Goal: Task Accomplishment & Management: Use online tool/utility

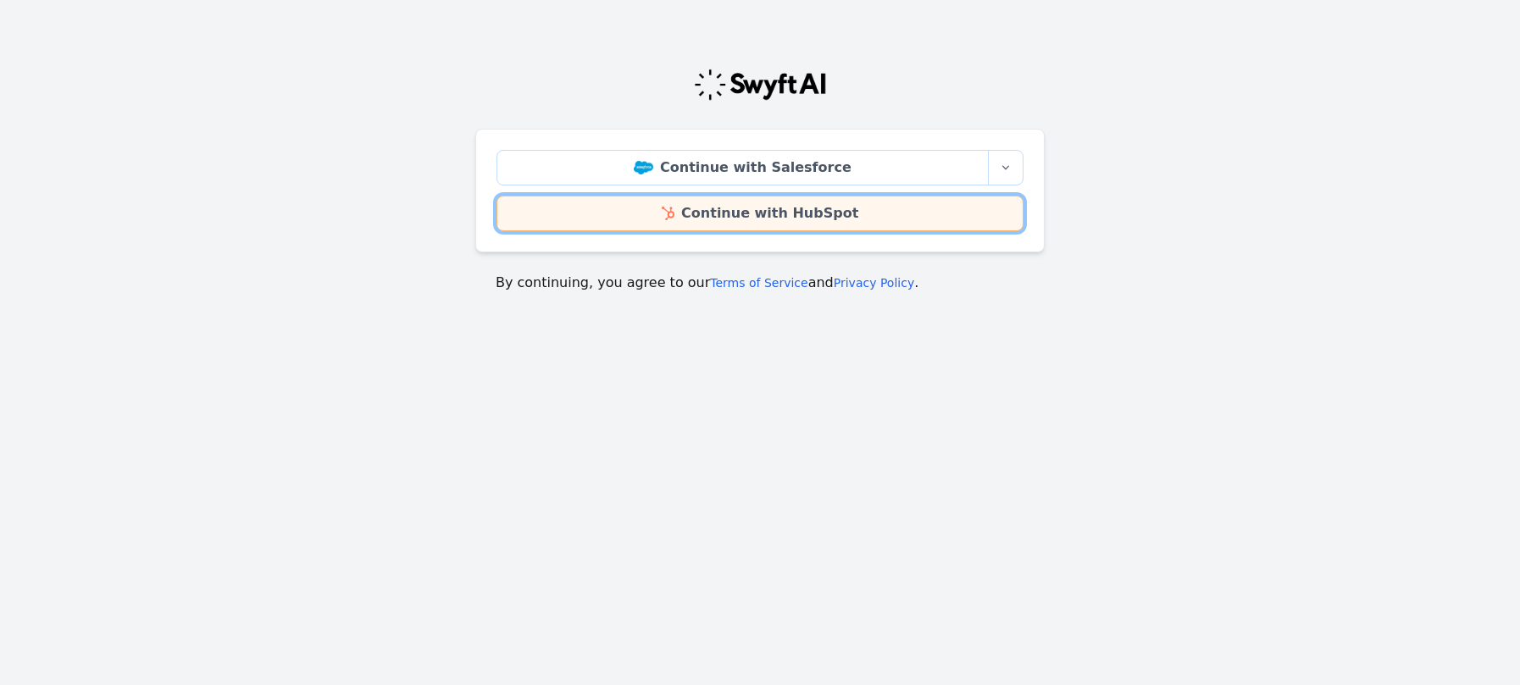
click at [830, 202] on link "Continue with HubSpot" at bounding box center [760, 214] width 527 height 36
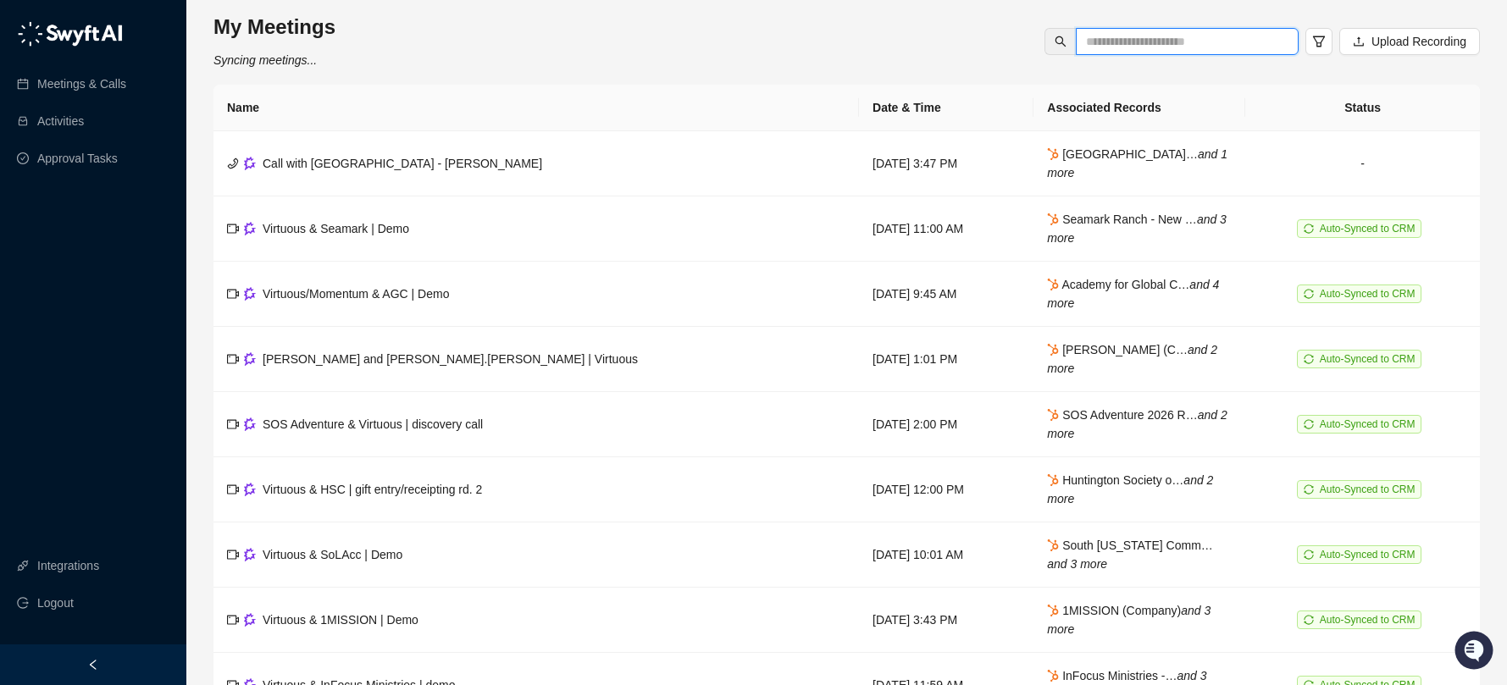
click at [1116, 42] on input "text" at bounding box center [1180, 41] width 189 height 19
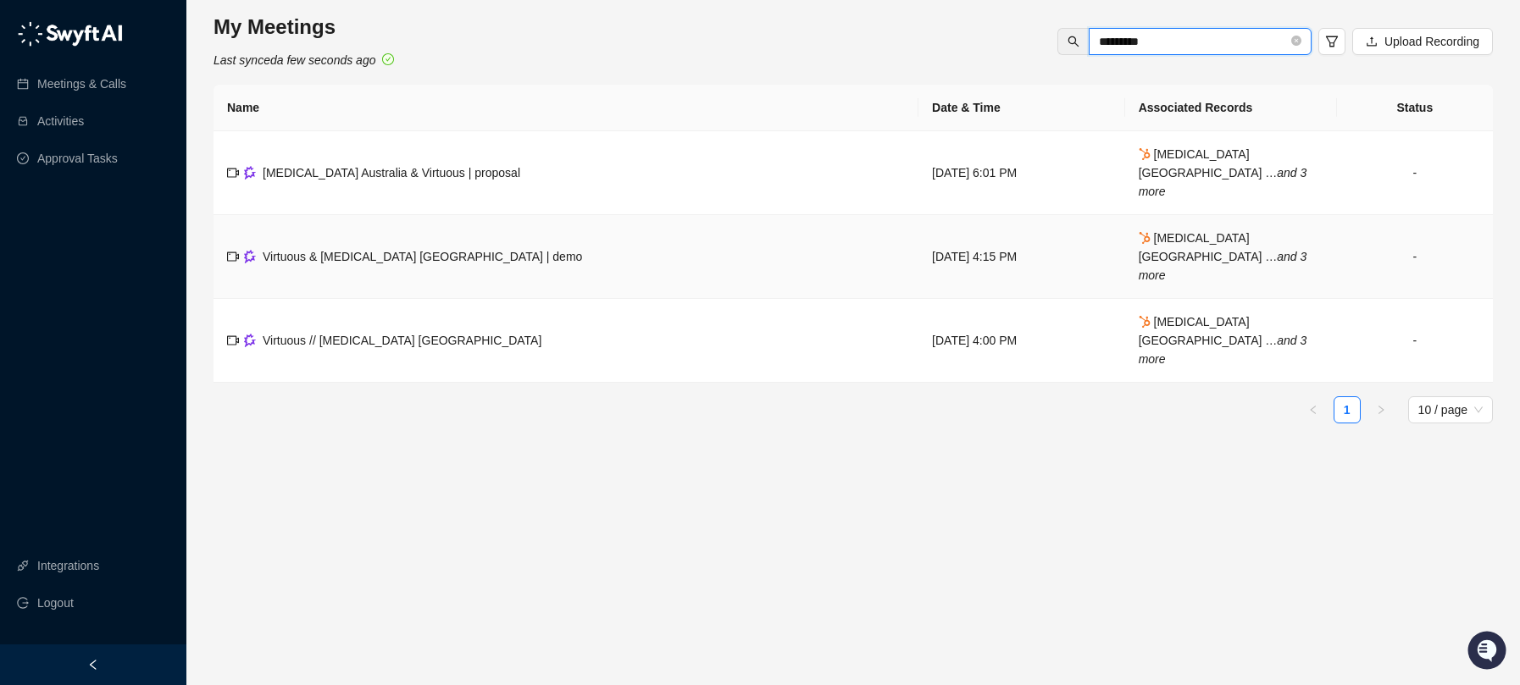
type input "*********"
click at [400, 241] on td "Virtuous & Arthritis Australia | demo" at bounding box center [566, 257] width 705 height 84
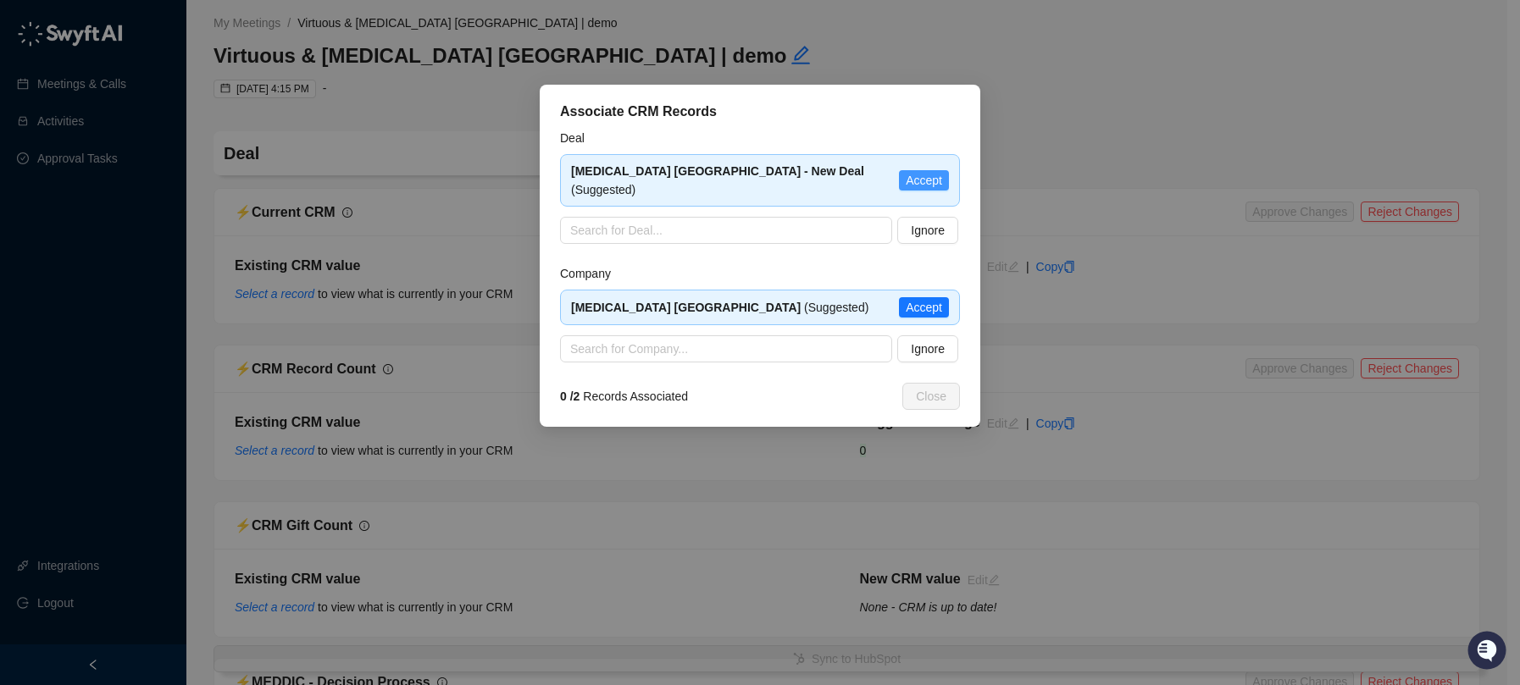
click at [943, 176] on button "Accept" at bounding box center [924, 180] width 50 height 20
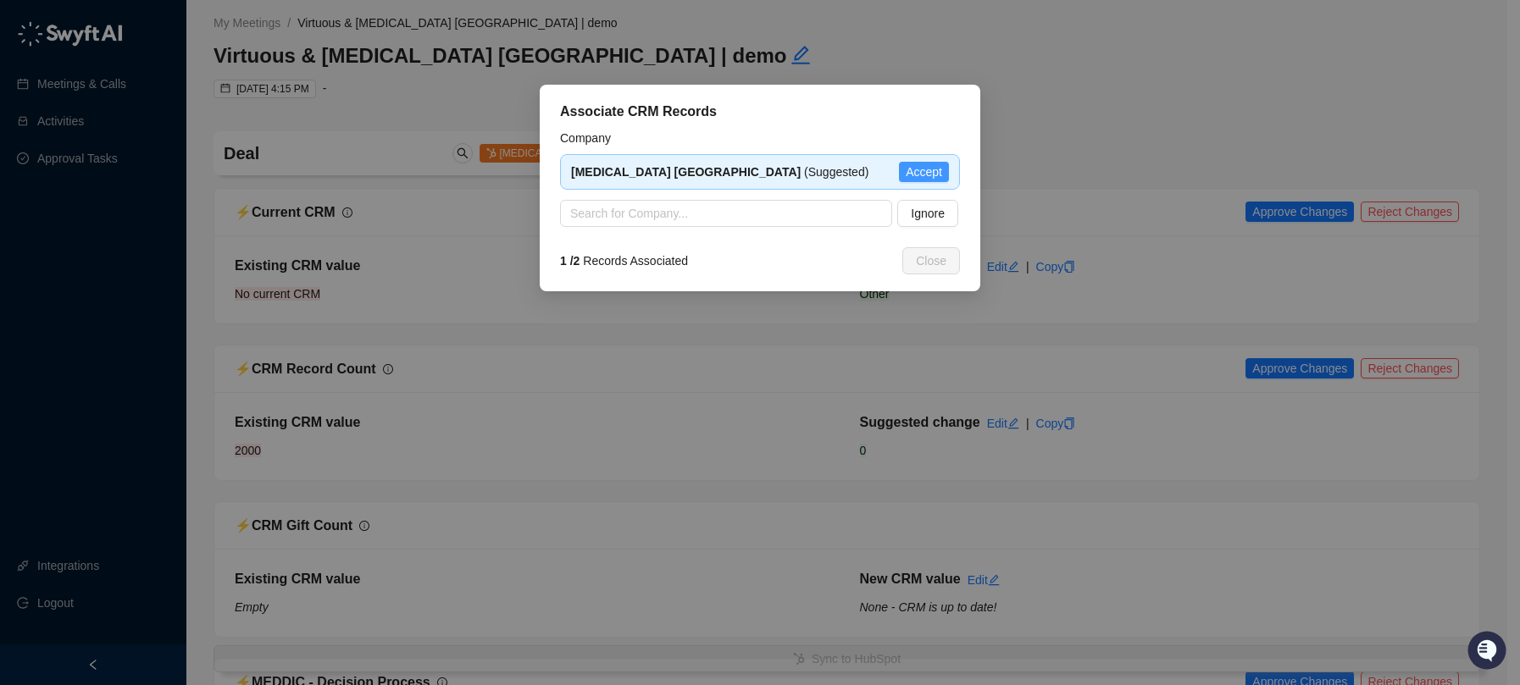
click at [932, 164] on span "Accept" at bounding box center [924, 172] width 36 height 19
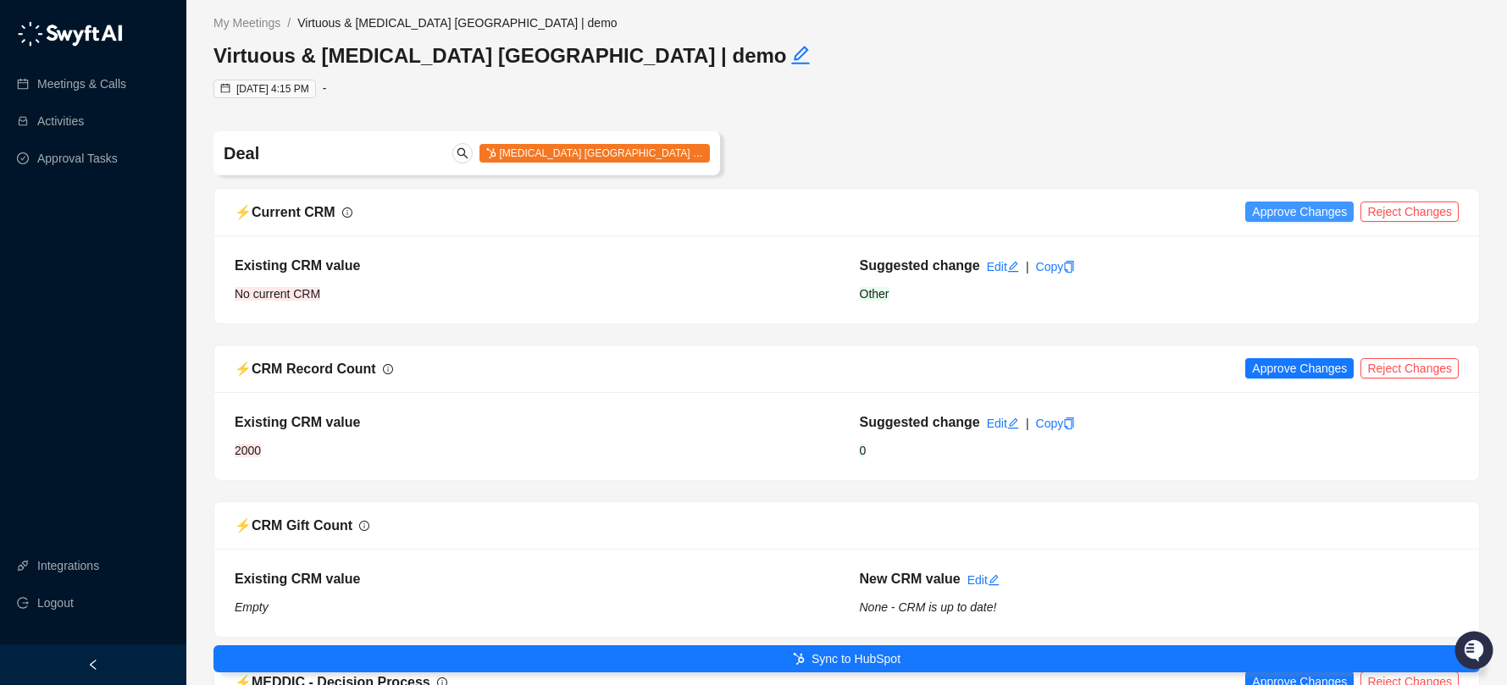
click at [1313, 219] on span "Approve Changes" at bounding box center [1299, 211] width 95 height 19
click at [1308, 363] on span "Approve Changes" at bounding box center [1299, 368] width 95 height 19
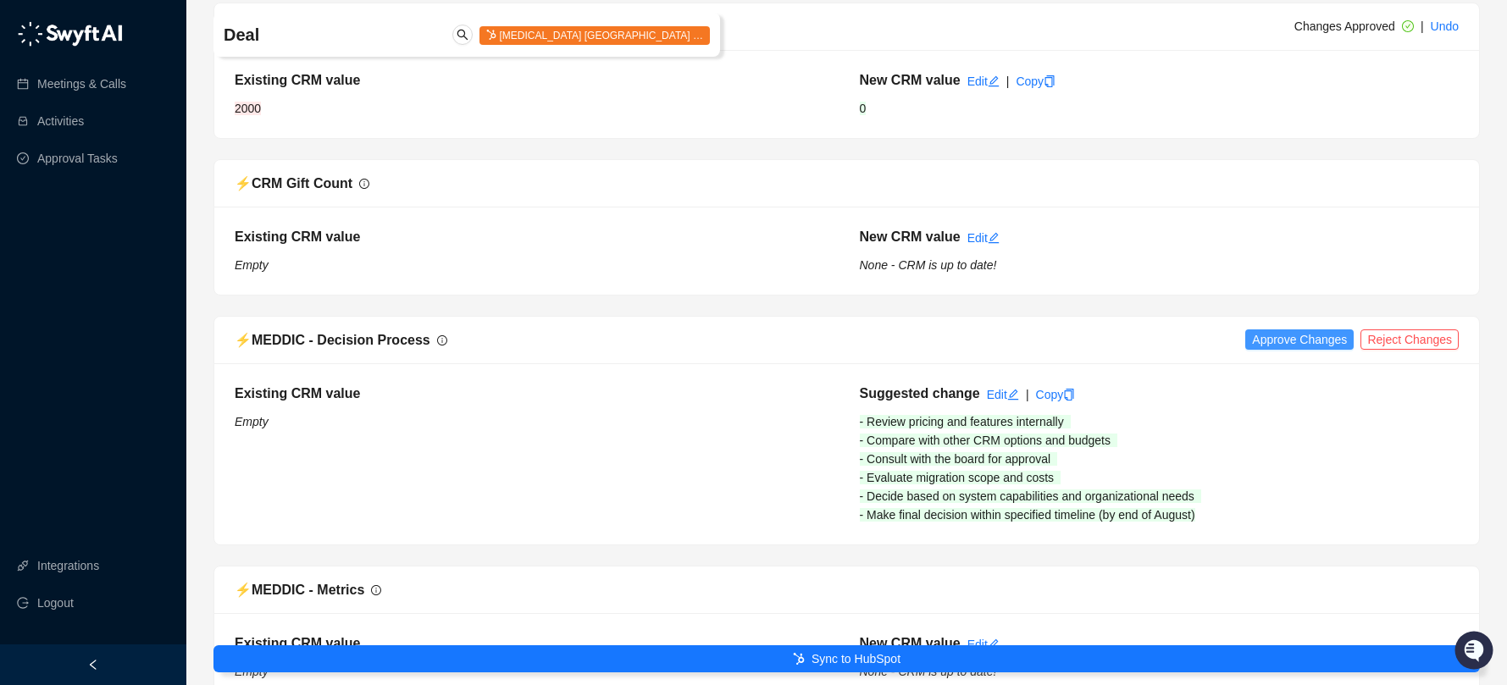
click at [1307, 342] on span "Approve Changes" at bounding box center [1299, 339] width 95 height 19
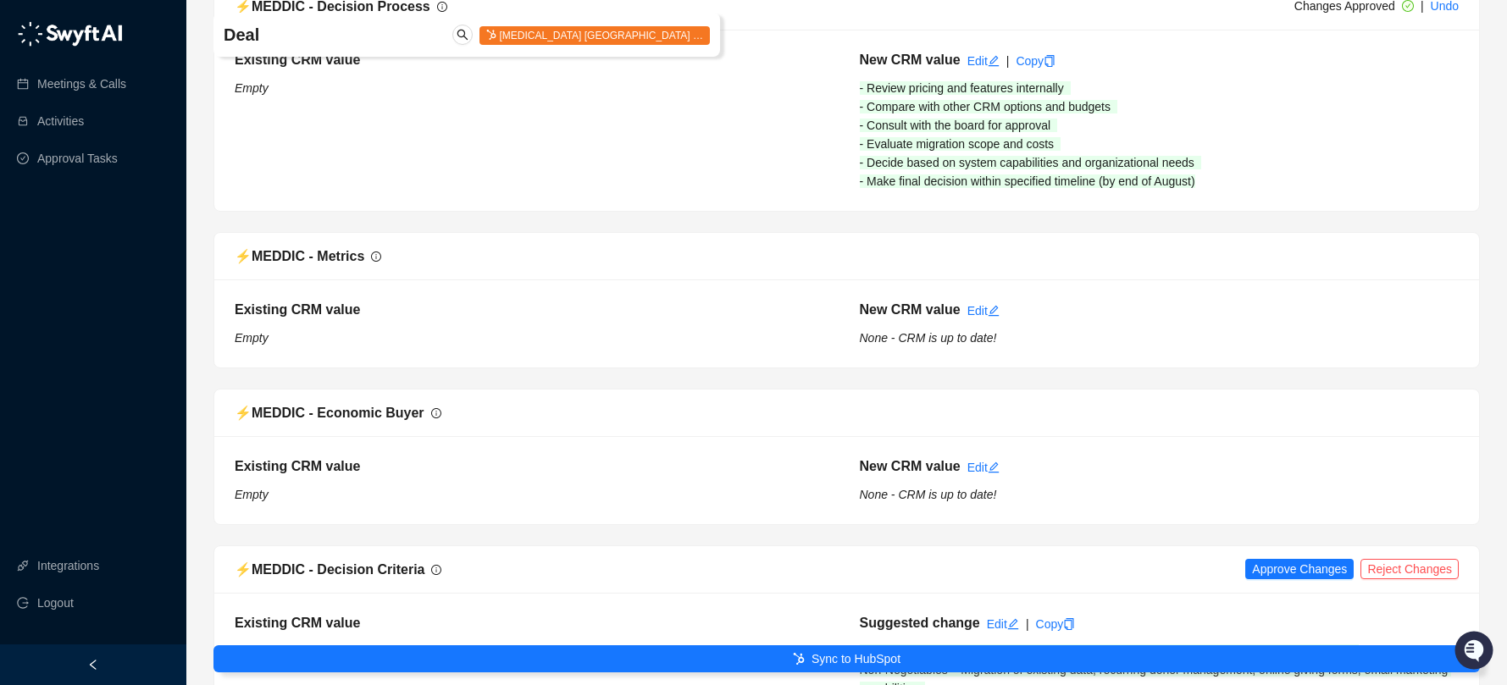
scroll to position [768, 0]
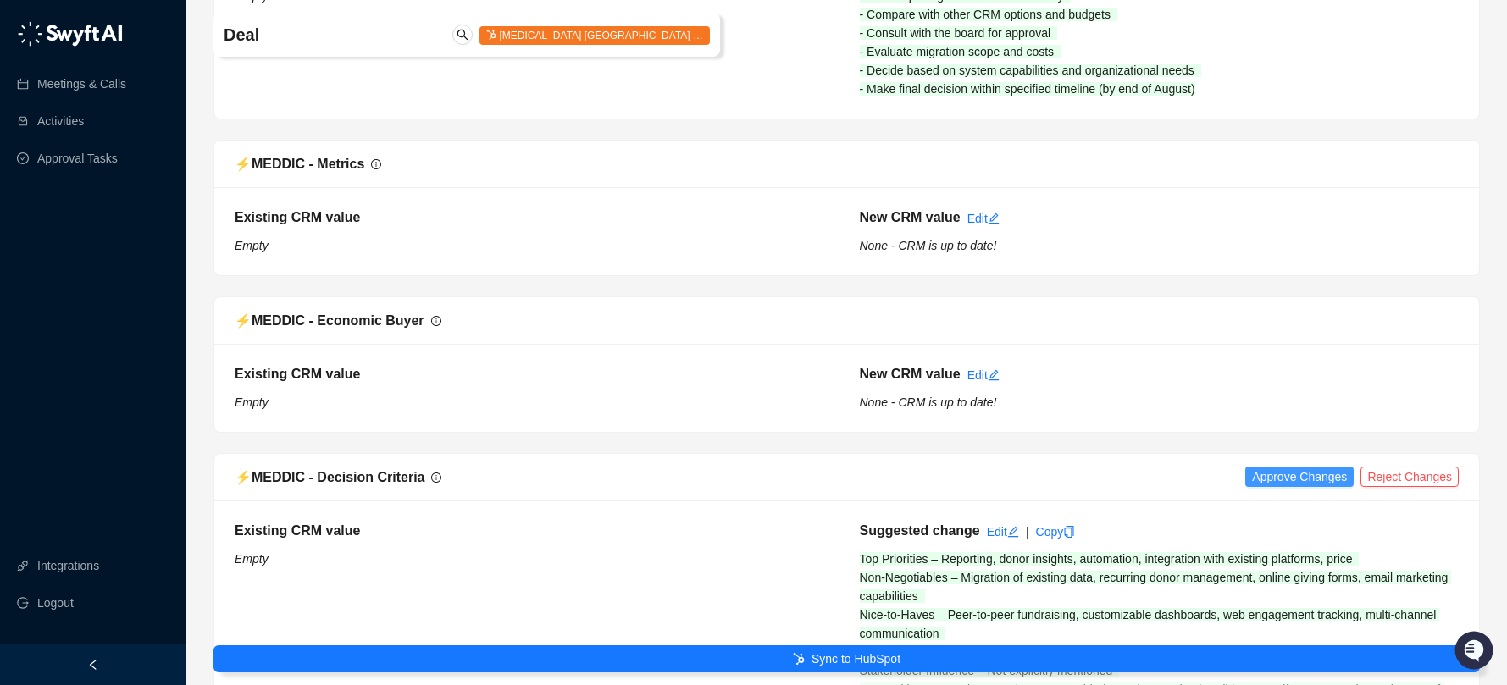
click at [1295, 476] on span "Approve Changes" at bounding box center [1299, 477] width 95 height 19
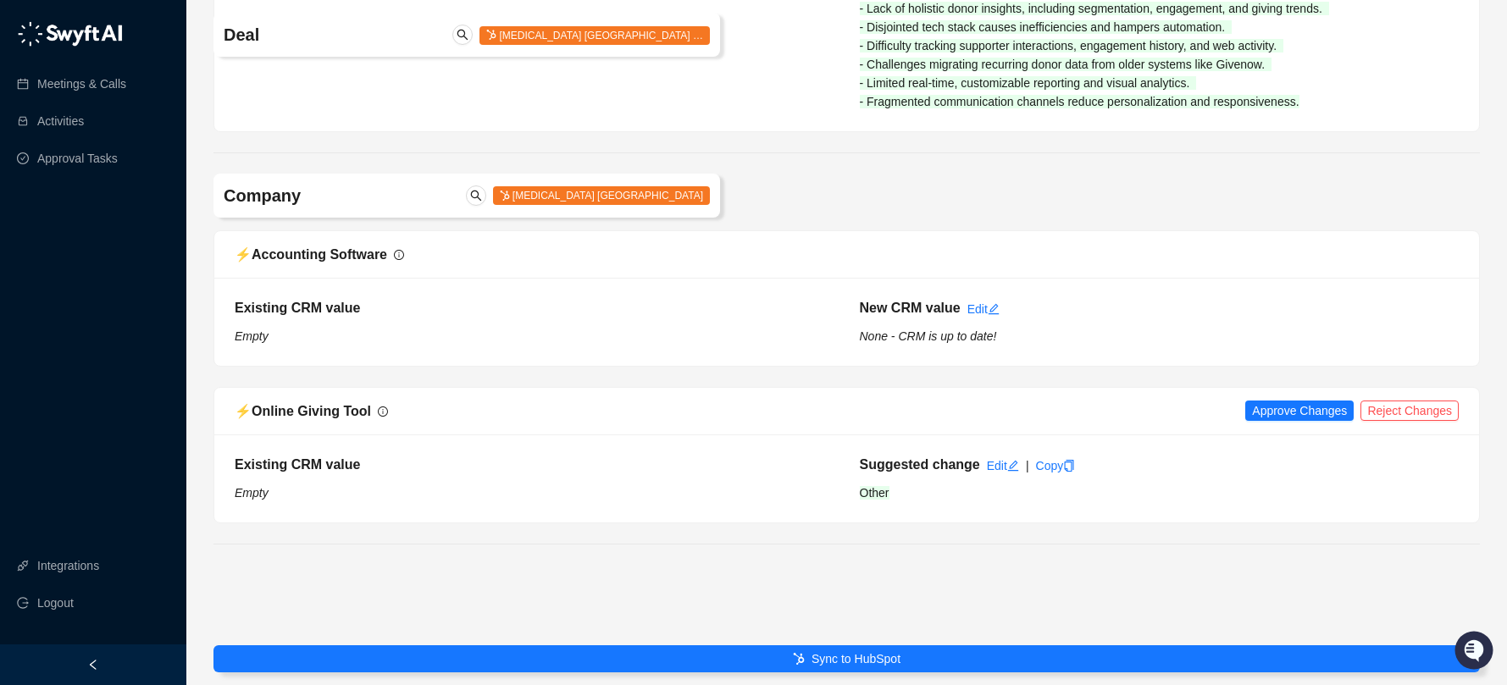
scroll to position [2044, 0]
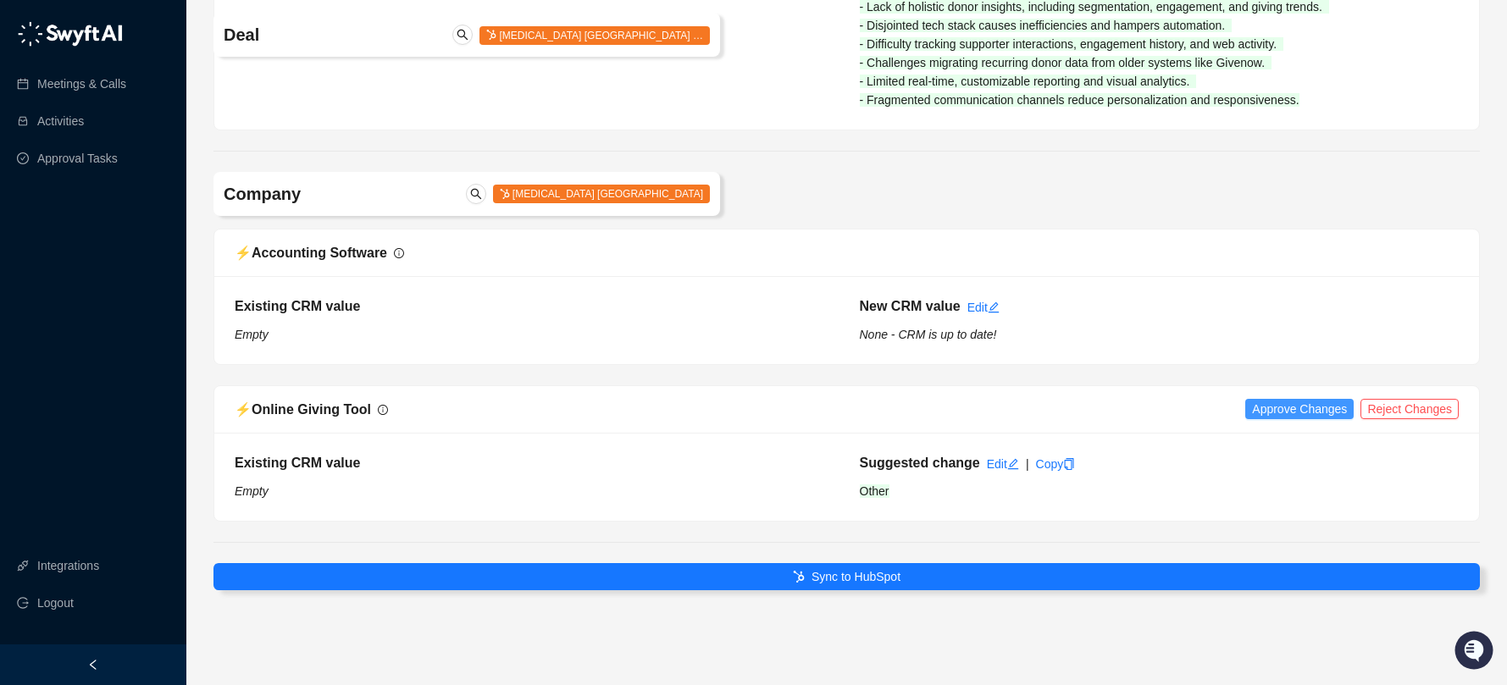
click at [1332, 412] on span "Approve Changes" at bounding box center [1299, 409] width 95 height 19
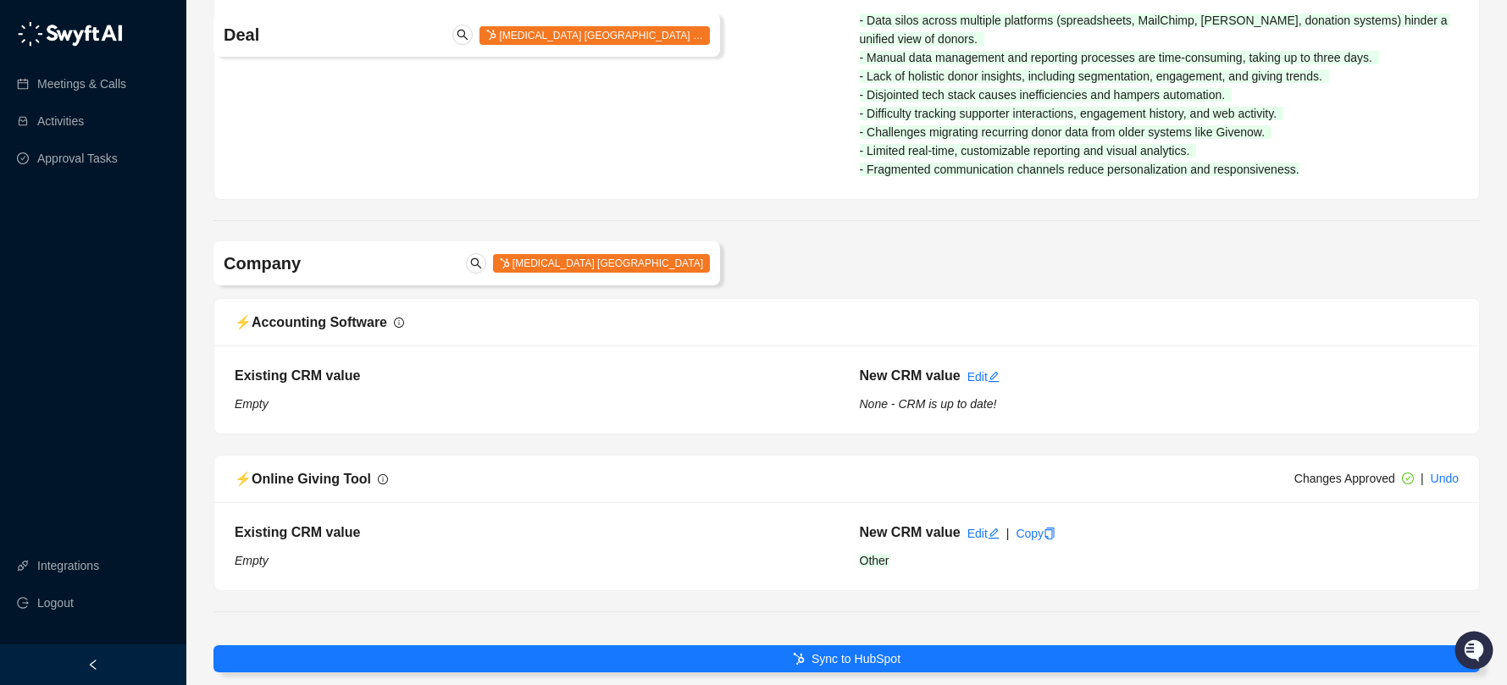
scroll to position [1637, 0]
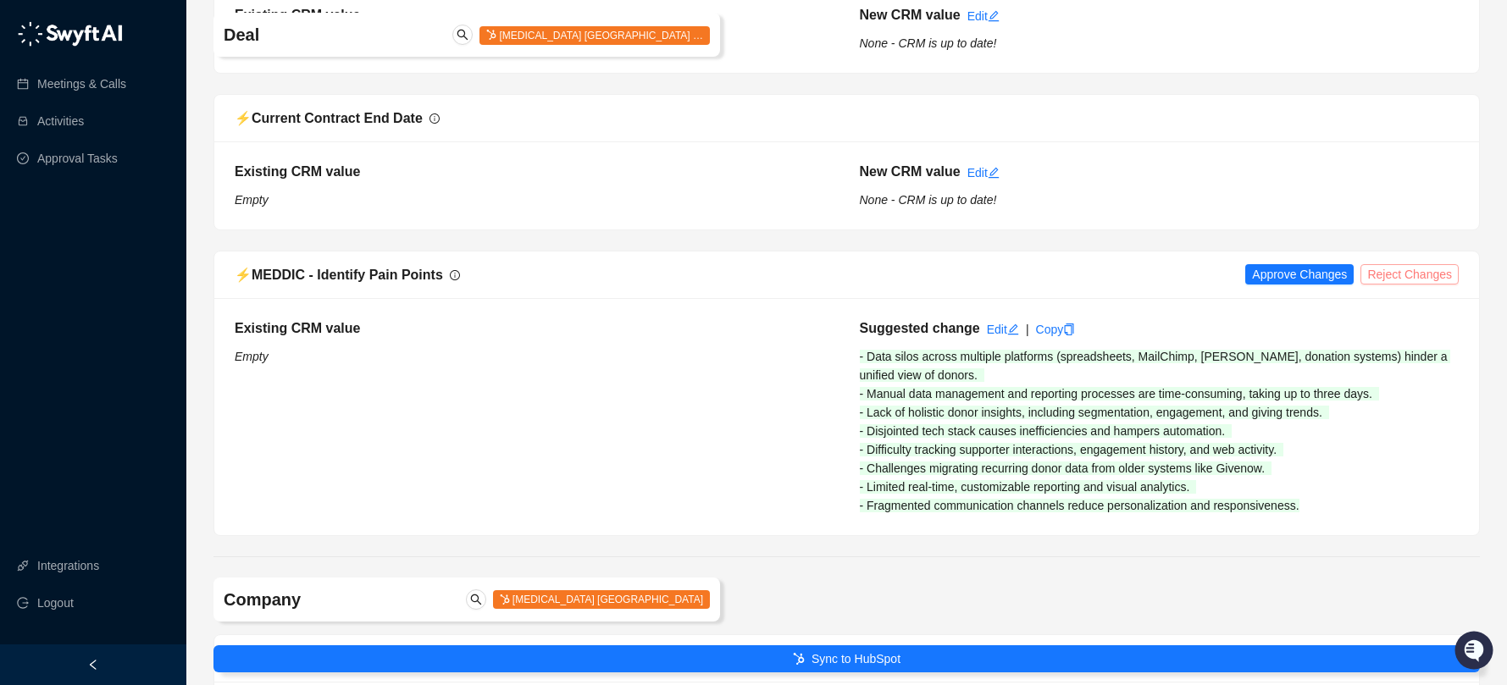
click at [1383, 280] on span "Reject Changes" at bounding box center [1410, 274] width 85 height 19
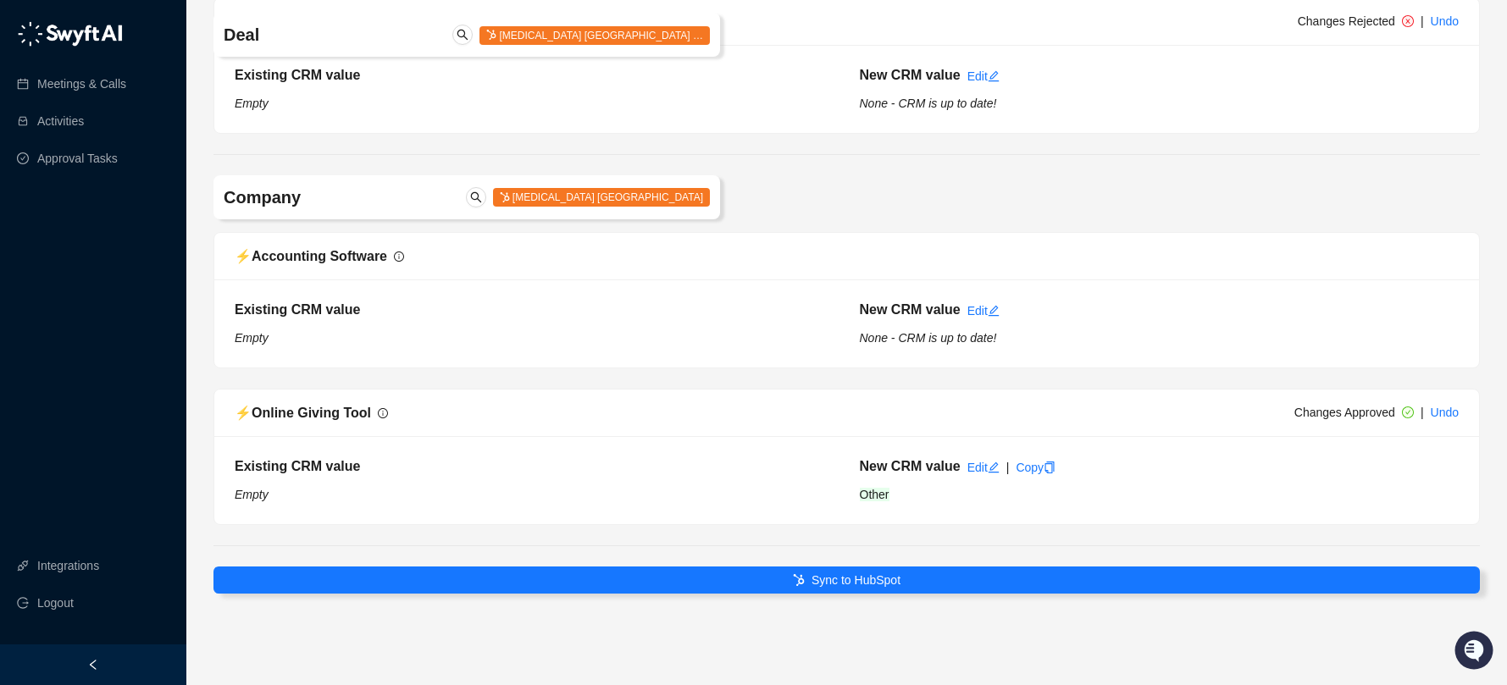
scroll to position [1895, 0]
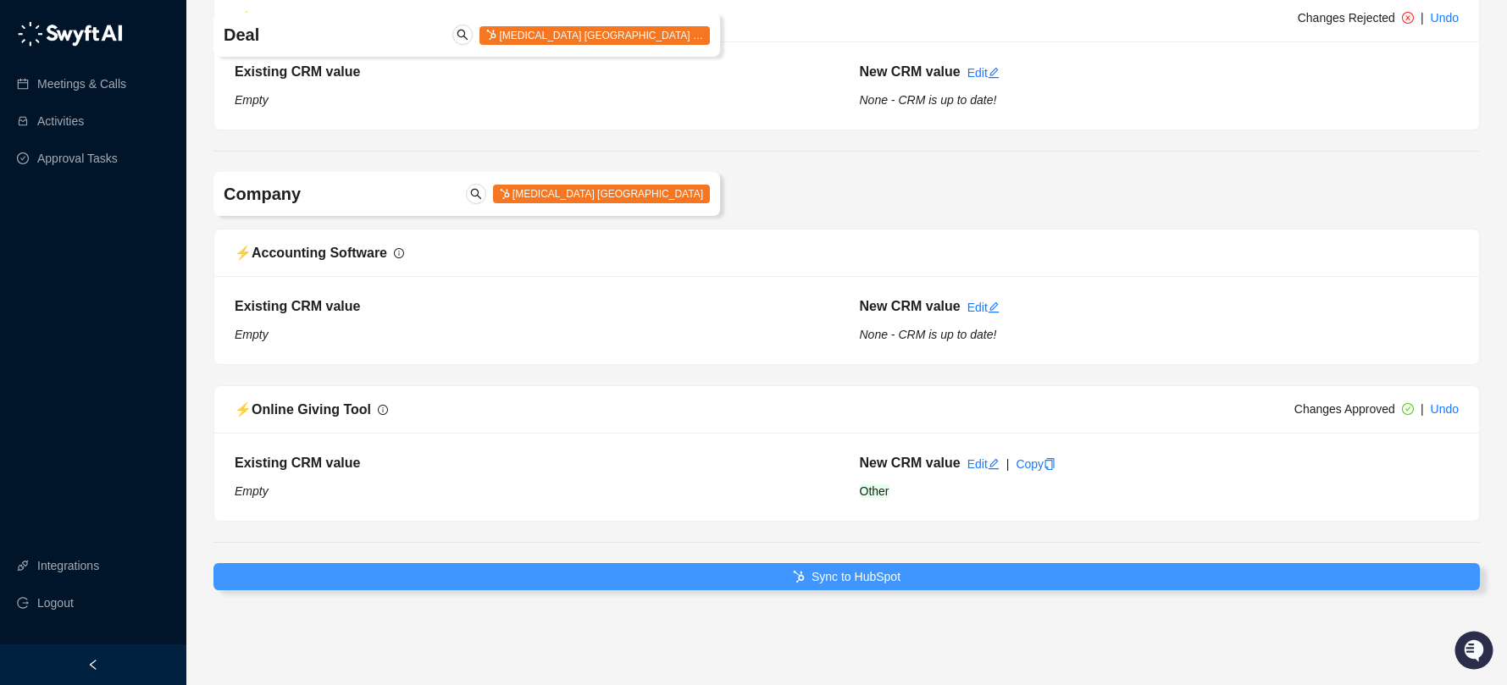
click at [912, 578] on button "Sync to HubSpot" at bounding box center [847, 576] width 1267 height 27
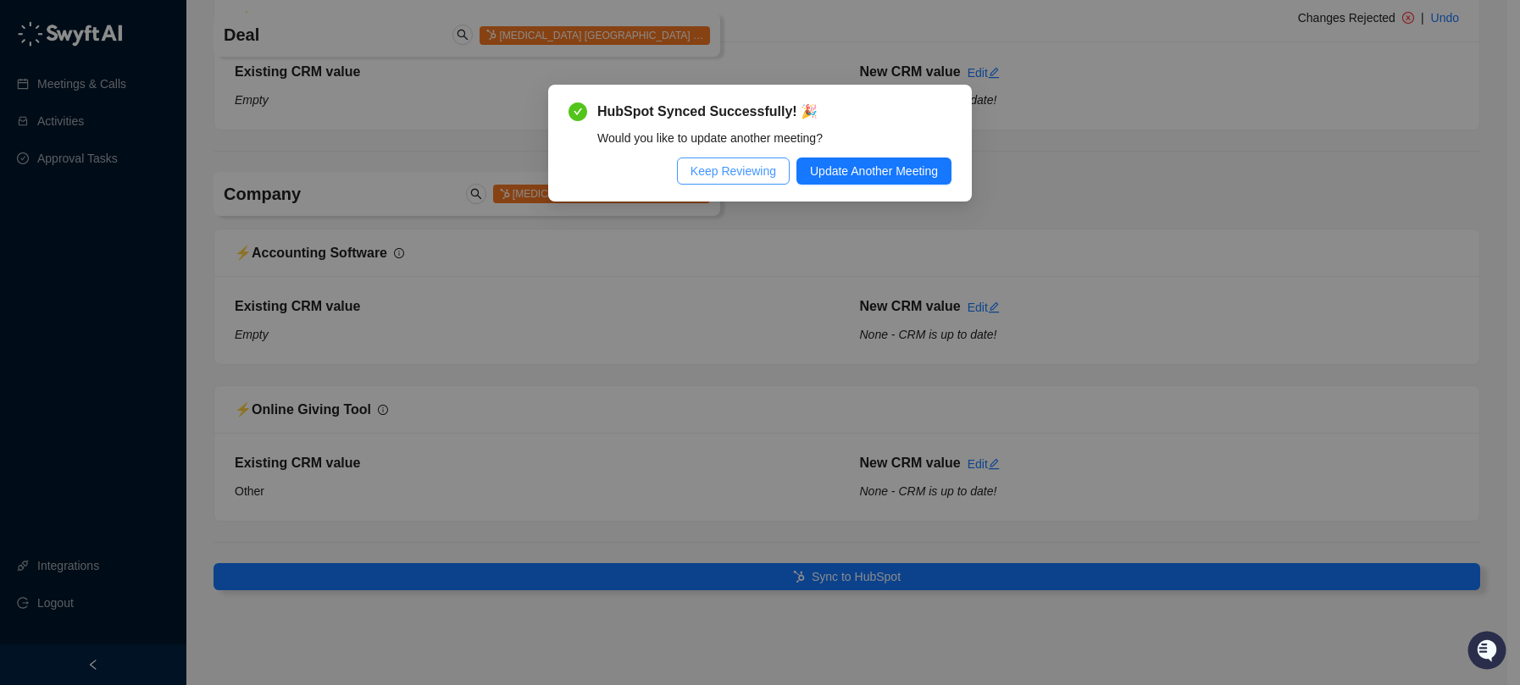
click at [745, 176] on span "Keep Reviewing" at bounding box center [734, 171] width 86 height 19
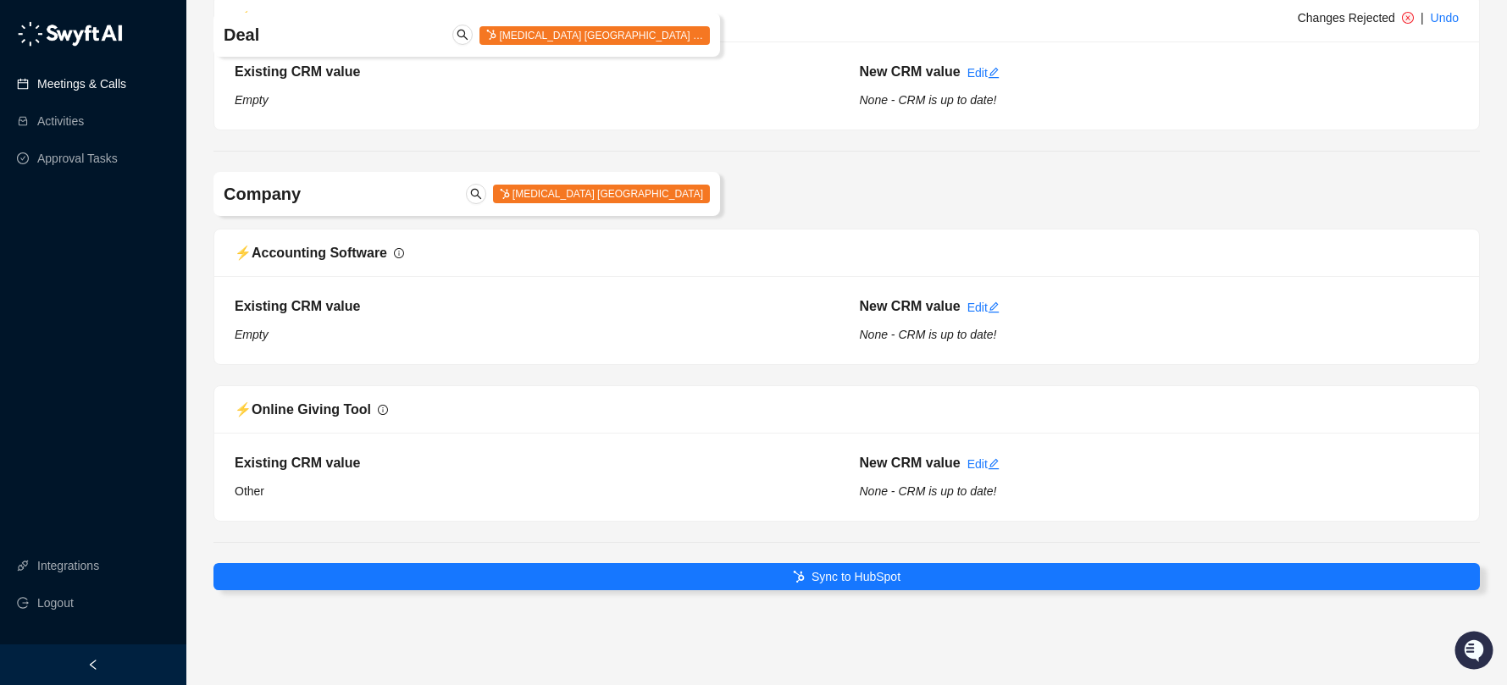
click at [105, 90] on link "Meetings & Calls" at bounding box center [81, 84] width 89 height 34
